Goal: Task Accomplishment & Management: Complete application form

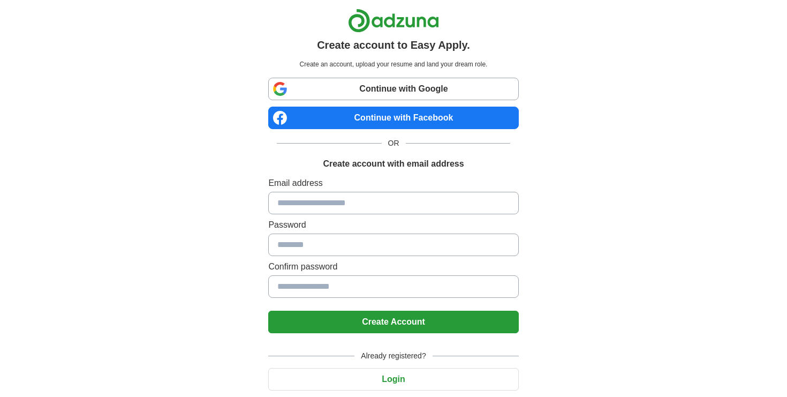
click at [419, 196] on input at bounding box center [393, 203] width 250 height 22
click at [411, 199] on input at bounding box center [393, 203] width 250 height 22
